Goal: Task Accomplishment & Management: Complete application form

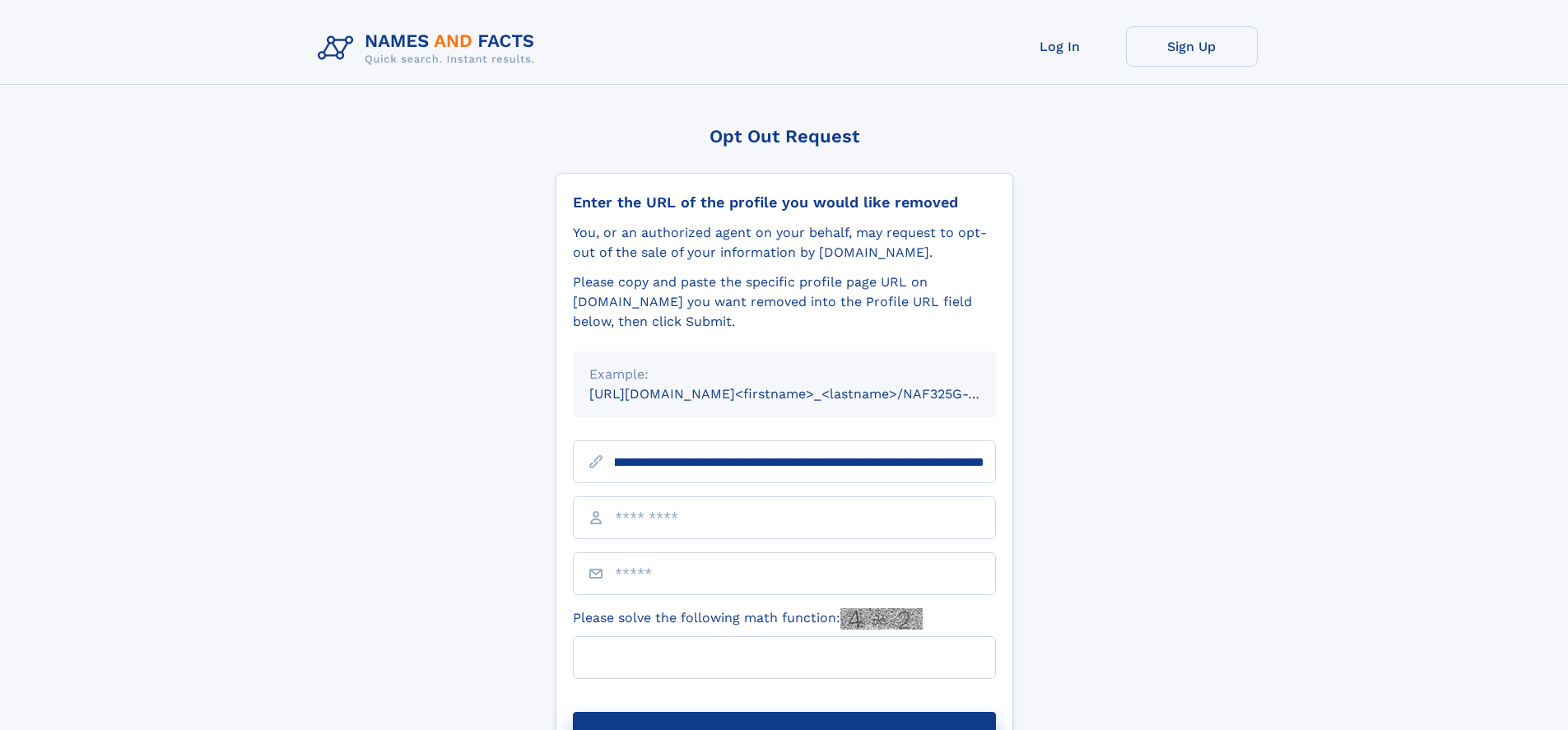
scroll to position [0, 190]
type input "**********"
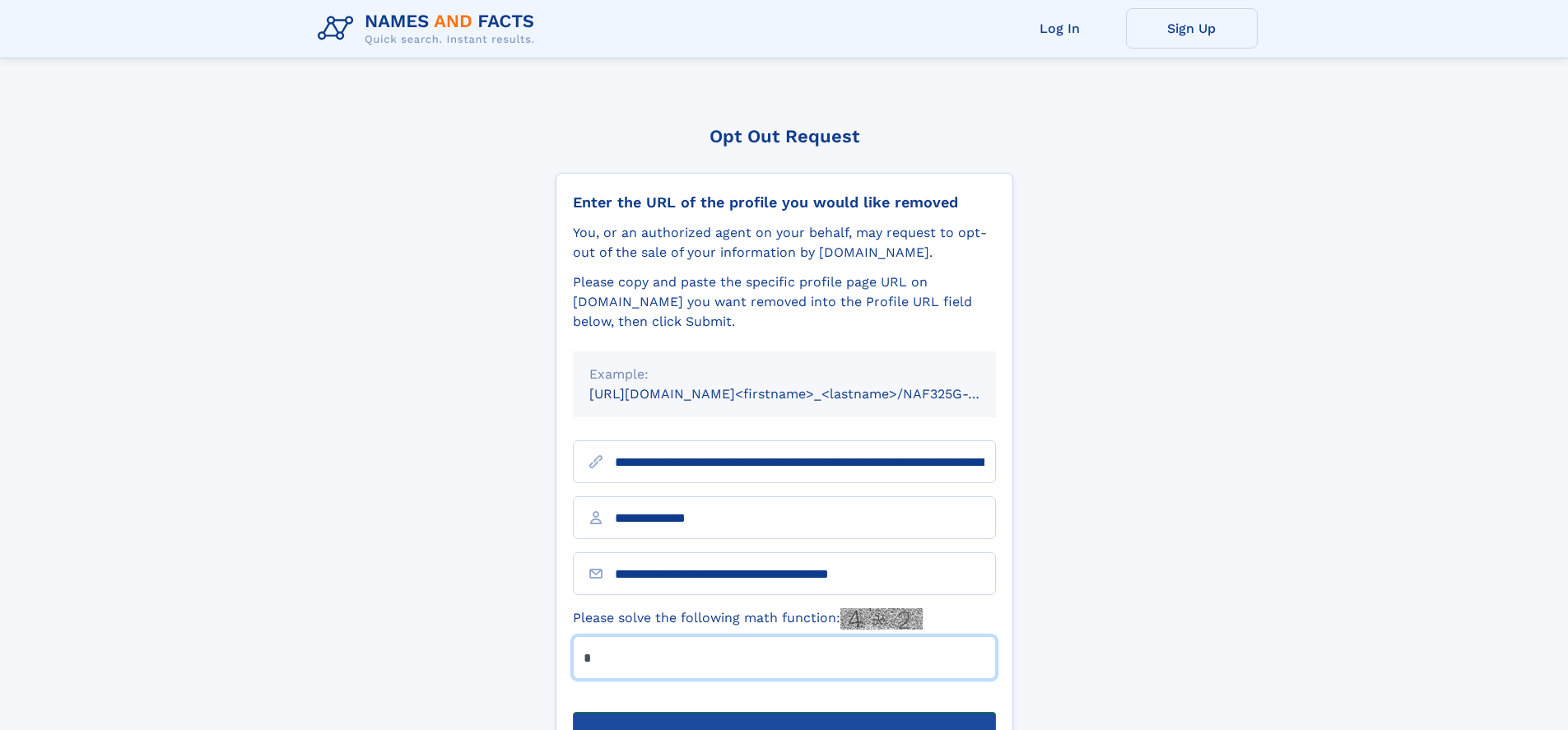
type input "*"
click at [784, 712] on button "Submit Opt Out Request" at bounding box center [784, 738] width 423 height 52
